Goal: Navigation & Orientation: Locate item on page

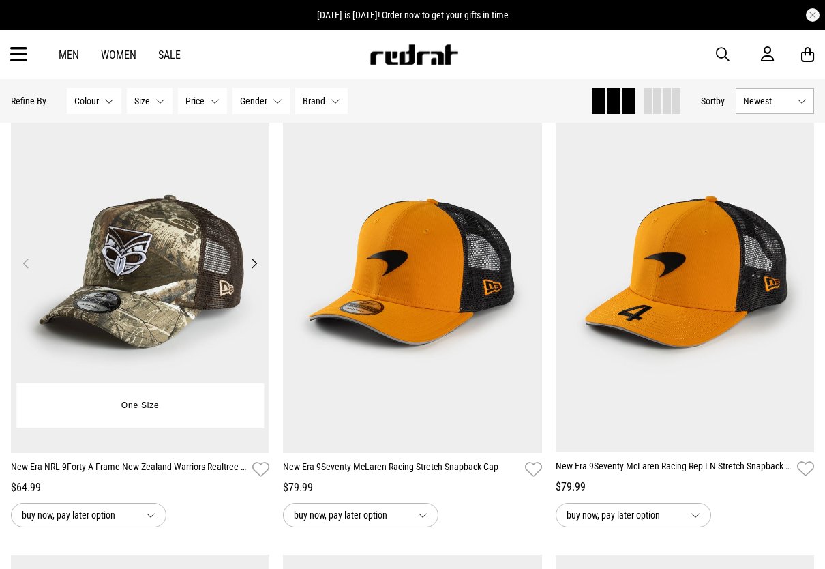
click at [256, 266] on button "Next" at bounding box center [254, 263] width 17 height 16
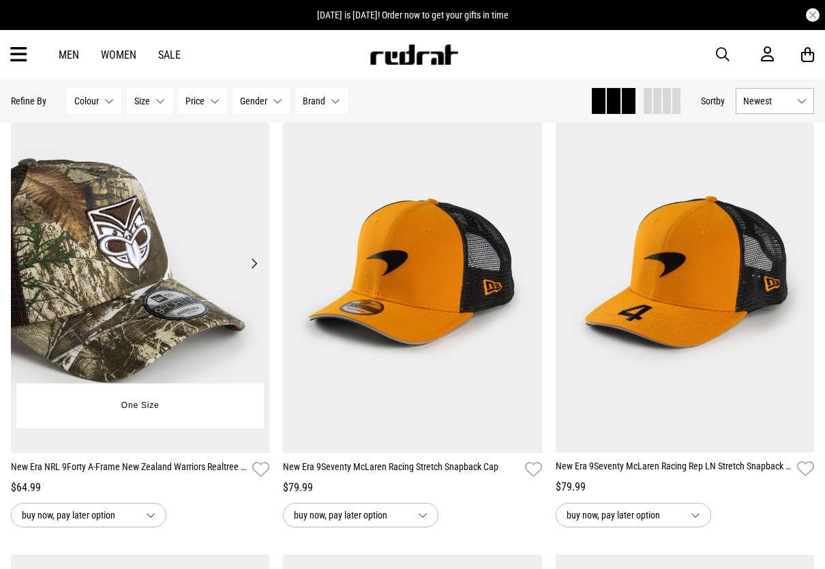
click at [256, 266] on button "Next" at bounding box center [254, 263] width 17 height 16
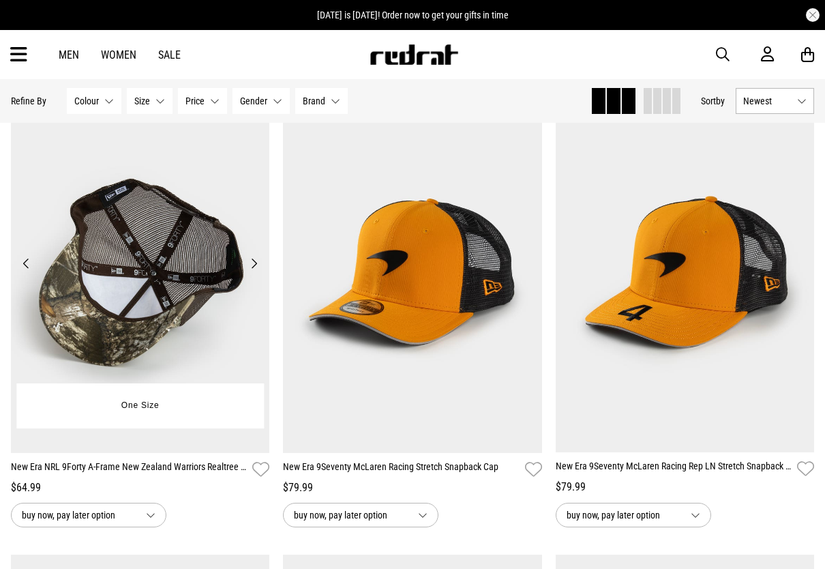
click at [256, 266] on button "Next" at bounding box center [254, 263] width 17 height 16
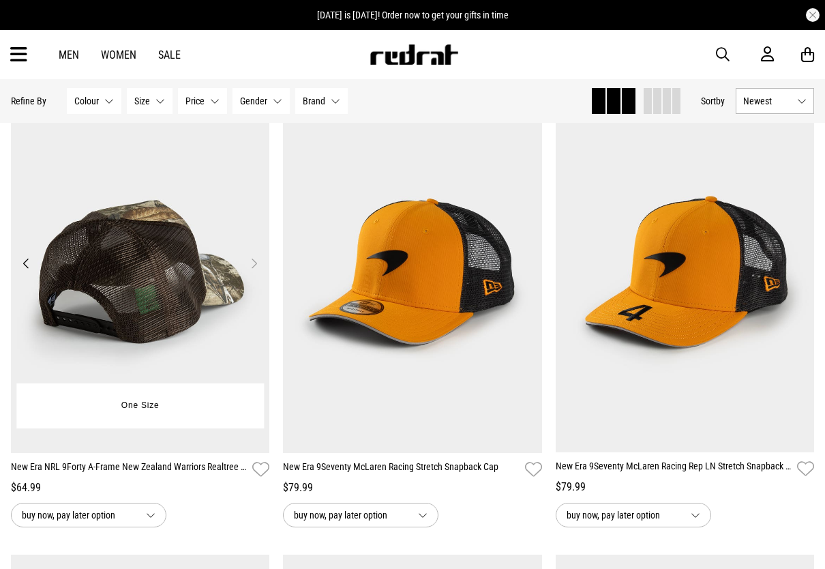
click at [256, 266] on button "Next" at bounding box center [254, 263] width 17 height 16
click at [250, 263] on button "Next" at bounding box center [254, 263] width 17 height 16
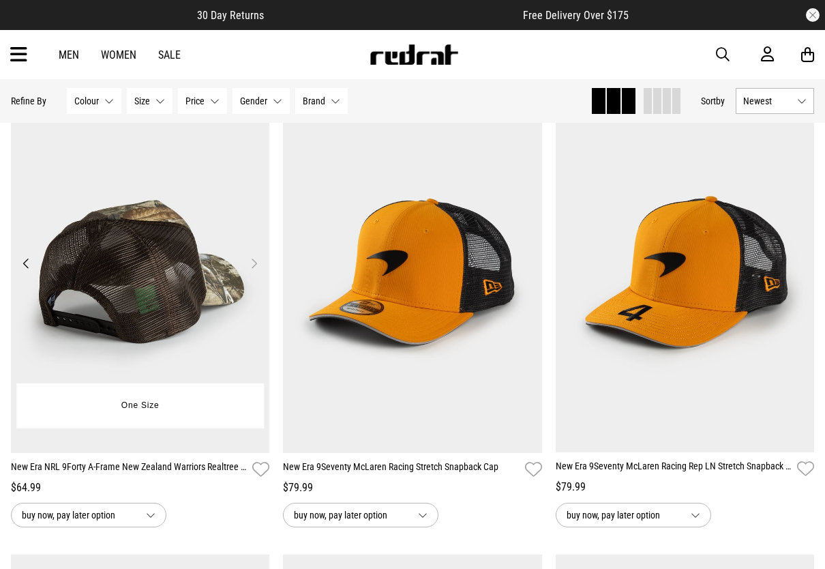
click at [20, 266] on button "Previous" at bounding box center [26, 263] width 17 height 16
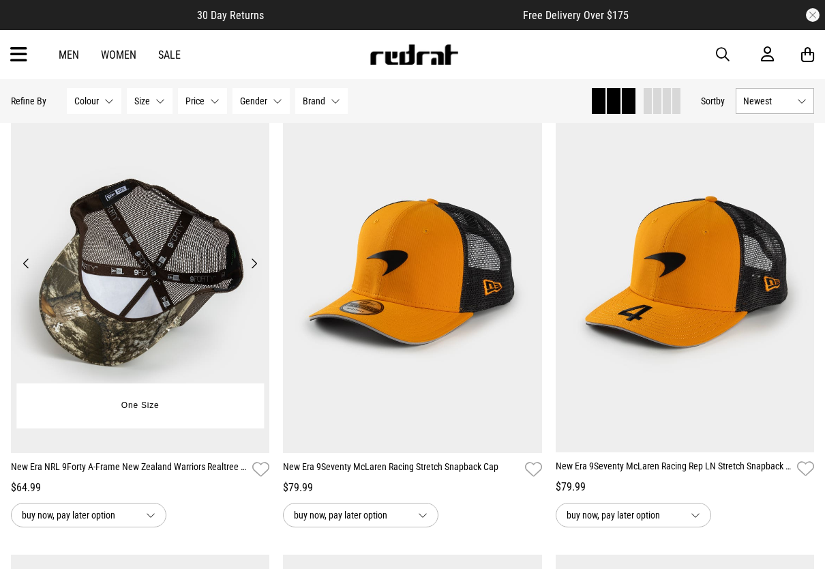
click at [20, 266] on button "Previous" at bounding box center [26, 263] width 17 height 16
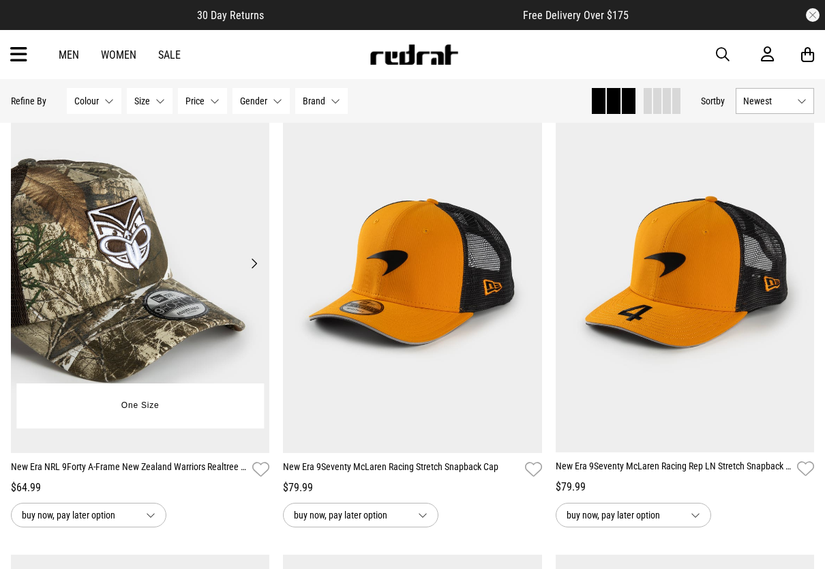
click at [20, 266] on button "Previous" at bounding box center [26, 263] width 17 height 16
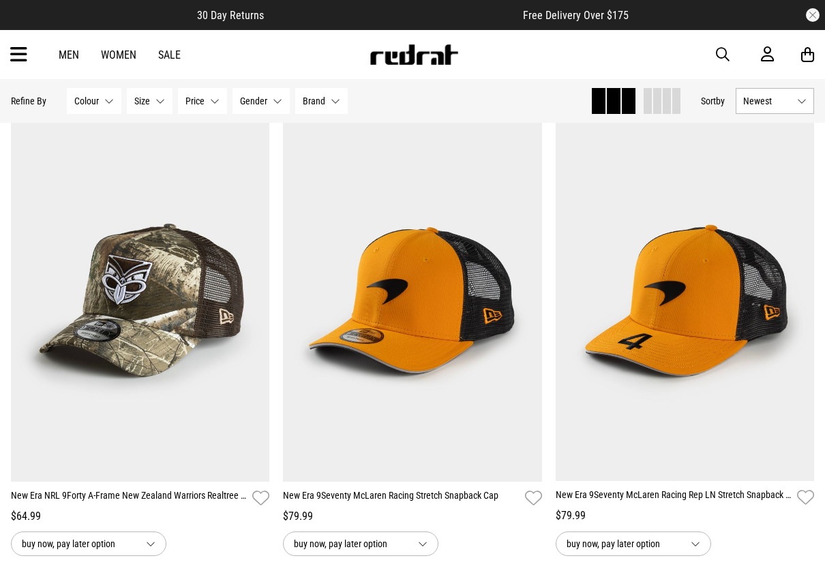
scroll to position [129, 0]
